Goal: Share content

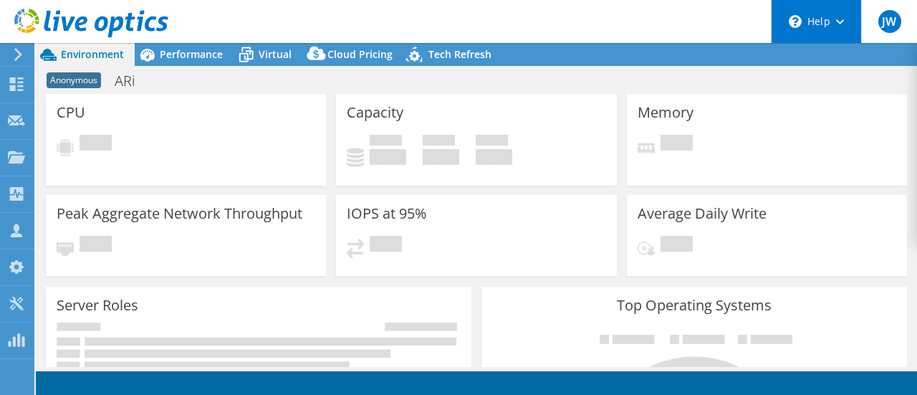
select select "USD"
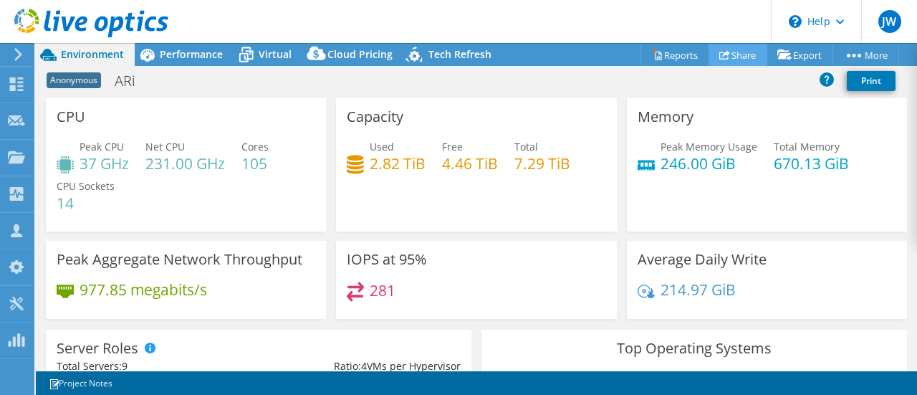
click at [731, 52] on link "Share" at bounding box center [737, 55] width 59 height 22
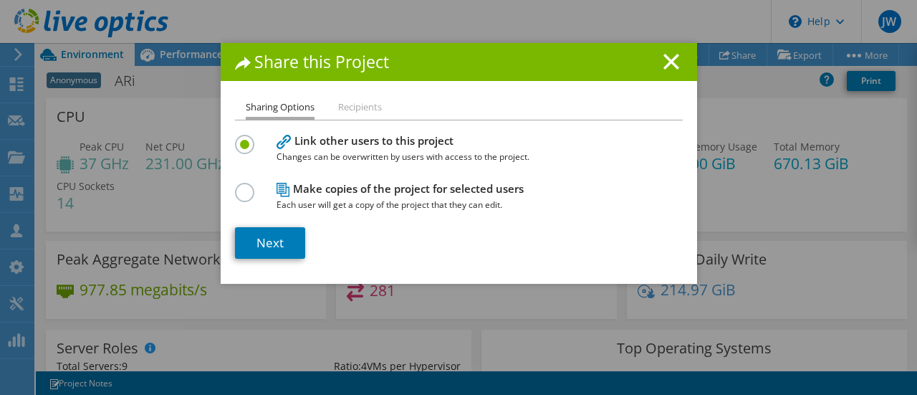
click at [243, 186] on label at bounding box center [247, 185] width 25 height 4
click at [0, 0] on input "radio" at bounding box center [0, 0] width 0 height 0
click at [221, 149] on div "Sharing Options Recipients Link other users to this project Changes can be over…" at bounding box center [459, 191] width 476 height 185
click at [244, 138] on label at bounding box center [247, 137] width 25 height 4
click at [0, 0] on input "radio" at bounding box center [0, 0] width 0 height 0
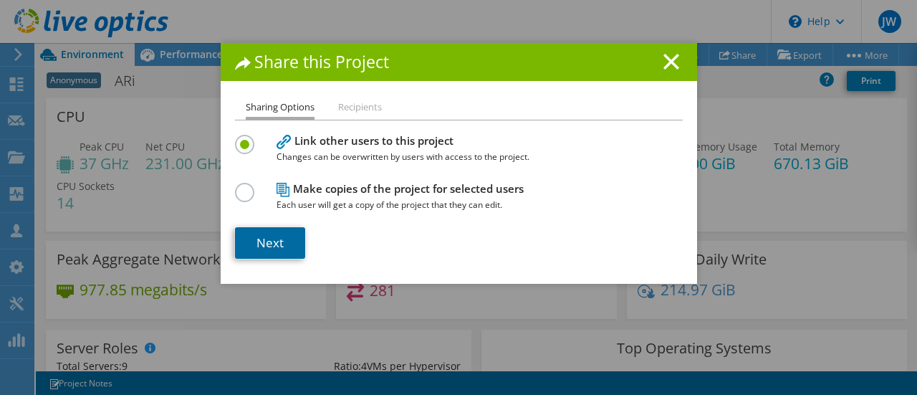
click at [266, 237] on link "Next" at bounding box center [270, 243] width 70 height 32
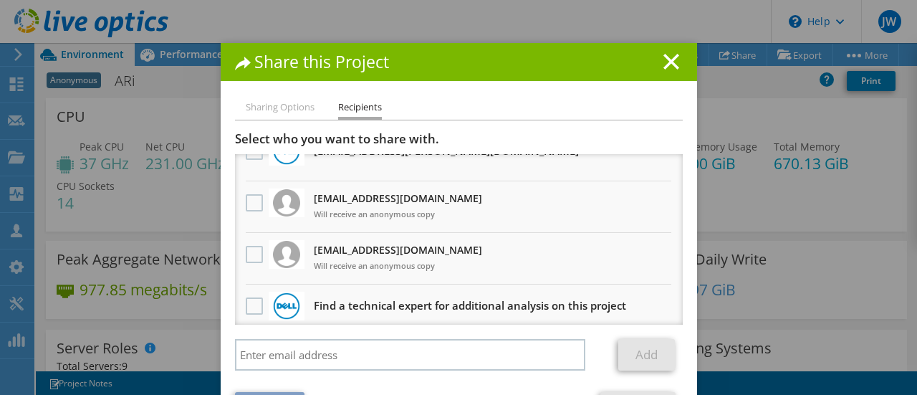
scroll to position [36, 0]
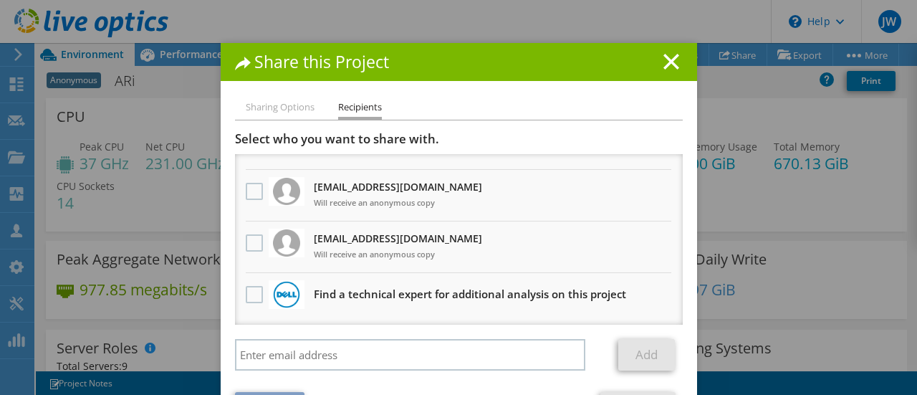
drag, startPoint x: 251, startPoint y: 240, endPoint x: 341, endPoint y: 254, distance: 91.3
click at [252, 241] on label at bounding box center [256, 242] width 21 height 17
click at [0, 0] on input "checkbox" at bounding box center [0, 0] width 0 height 0
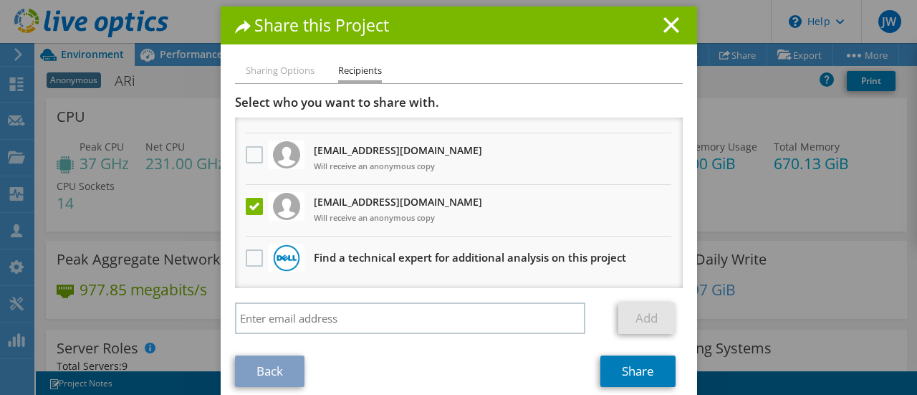
scroll to position [54, 0]
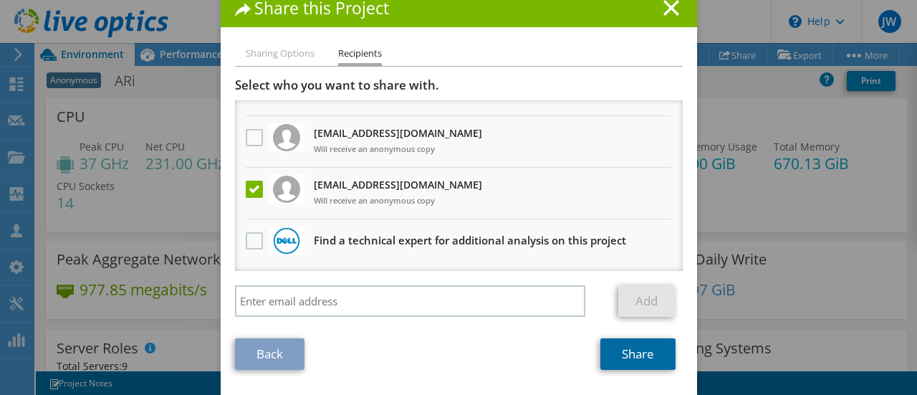
click at [633, 363] on link "Share" at bounding box center [637, 354] width 75 height 32
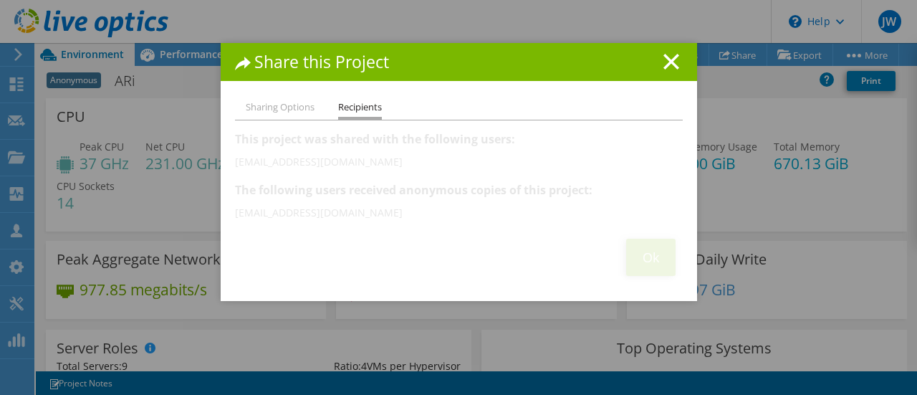
scroll to position [0, 0]
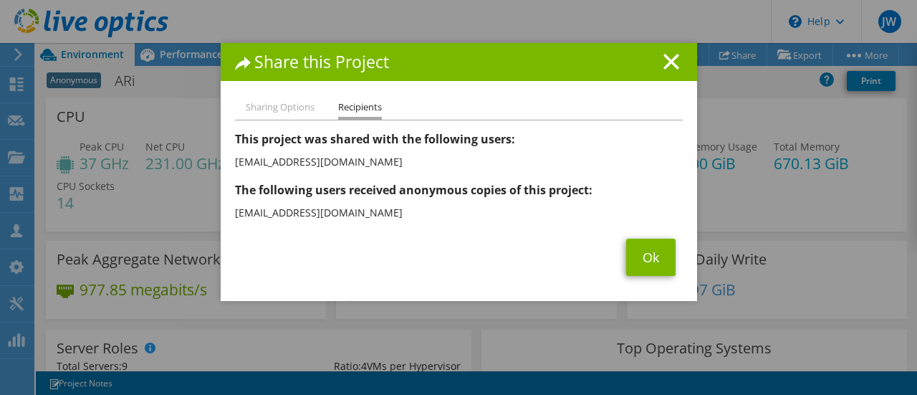
click at [672, 67] on line at bounding box center [671, 61] width 14 height 14
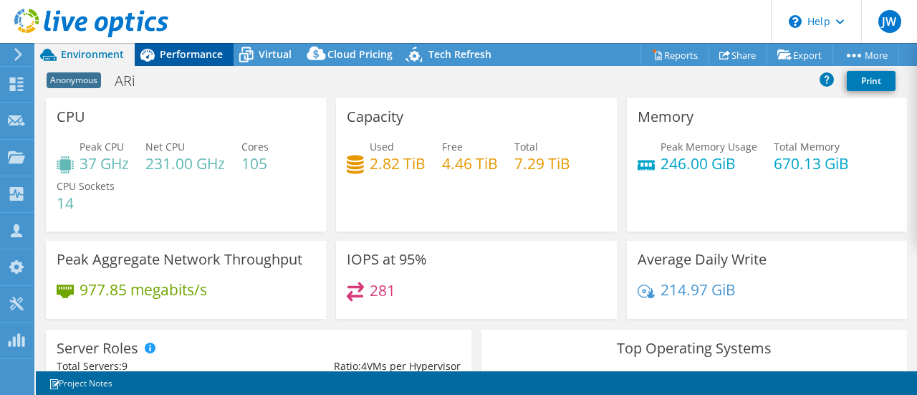
click at [190, 46] on div "Performance" at bounding box center [184, 54] width 99 height 23
